Goal: Task Accomplishment & Management: Use online tool/utility

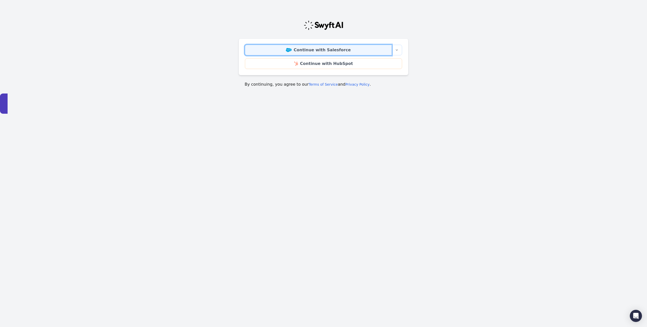
click at [337, 49] on link "Continue with Salesforce" at bounding box center [318, 50] width 147 height 11
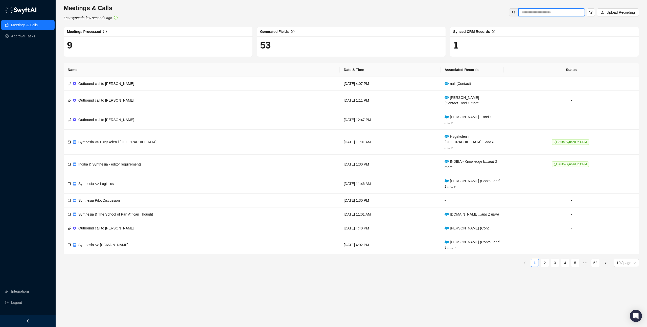
click at [532, 10] on input "text" at bounding box center [550, 13] width 56 height 6
type input "******"
